Goal: Navigation & Orientation: Find specific page/section

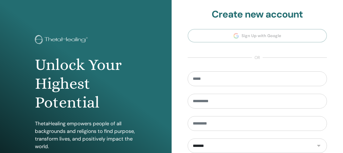
scroll to position [91, 0]
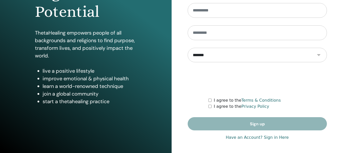
type input "**********"
click at [251, 138] on link "Have an Account? Sign in Here" at bounding box center [257, 138] width 63 height 6
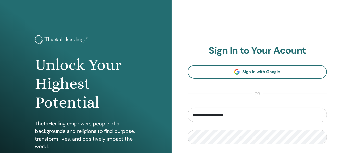
scroll to position [76, 0]
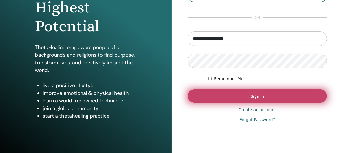
click at [245, 101] on button "Sign In" at bounding box center [257, 96] width 139 height 13
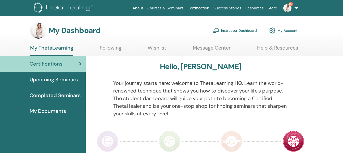
click at [229, 32] on link "Instructor Dashboard" at bounding box center [235, 30] width 44 height 11
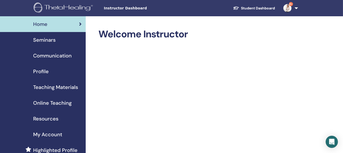
click at [43, 40] on span "Seminars" at bounding box center [44, 40] width 22 height 8
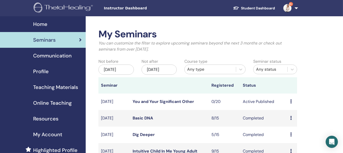
click at [48, 88] on span "Teaching Materials" at bounding box center [55, 88] width 45 height 8
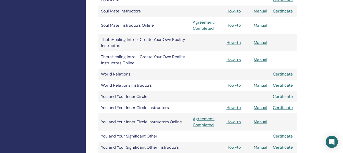
scroll to position [535, 0]
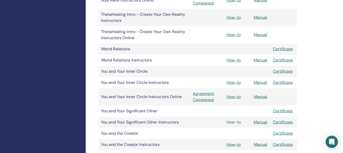
click at [234, 122] on link "How-to" at bounding box center [233, 122] width 14 height 5
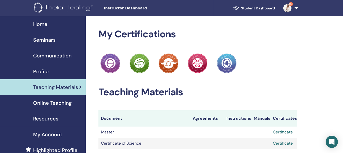
click at [50, 118] on span "Resources" at bounding box center [45, 119] width 25 height 8
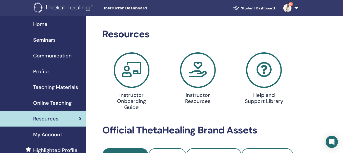
scroll to position [25, 0]
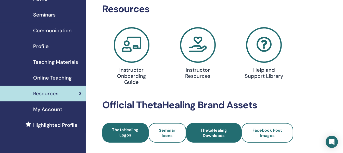
click at [212, 134] on span "ThetaHealing Downloads" at bounding box center [214, 133] width 42 height 11
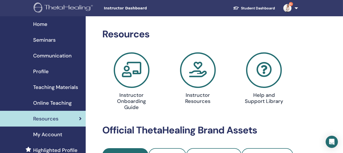
click at [41, 71] on span "Profile" at bounding box center [41, 72] width 16 height 8
click at [250, 6] on link "Student Dashboard" at bounding box center [254, 8] width 50 height 9
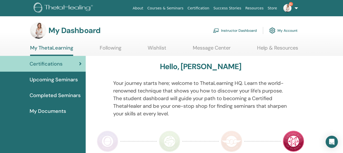
click at [53, 111] on span "My Documents" at bounding box center [48, 112] width 36 height 8
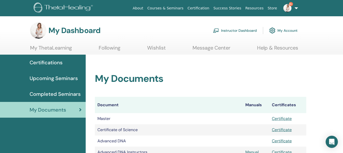
click at [297, 6] on link "9+" at bounding box center [289, 8] width 21 height 16
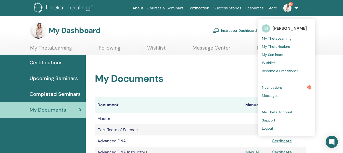
click at [273, 128] on span "Logout" at bounding box center [267, 128] width 11 height 5
